Goal: Task Accomplishment & Management: Manage account settings

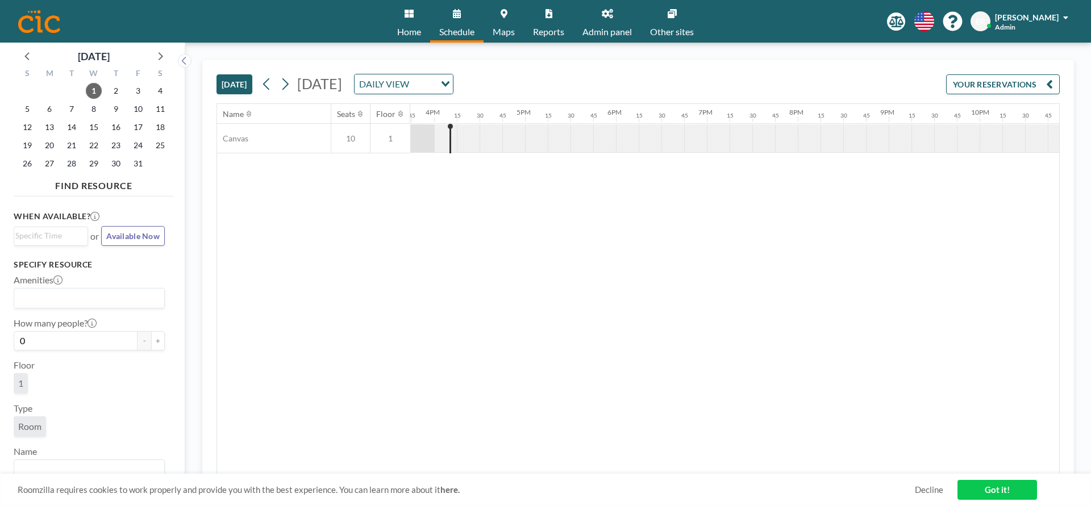
click at [1040, 18] on span "[PERSON_NAME]" at bounding box center [1027, 18] width 64 height 10
click at [1044, 81] on span "Log out" at bounding box center [1034, 77] width 26 height 11
click at [642, 22] on link "Other sites" at bounding box center [672, 21] width 62 height 43
